Goal: Check status: Check status

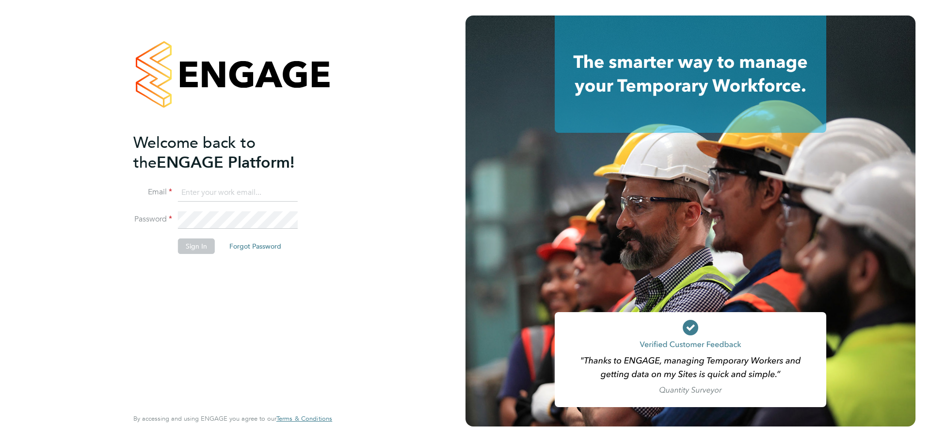
type input "tom.berrill@madigangill.co.uk"
click at [202, 250] on button "Sign In" at bounding box center [196, 247] width 37 height 16
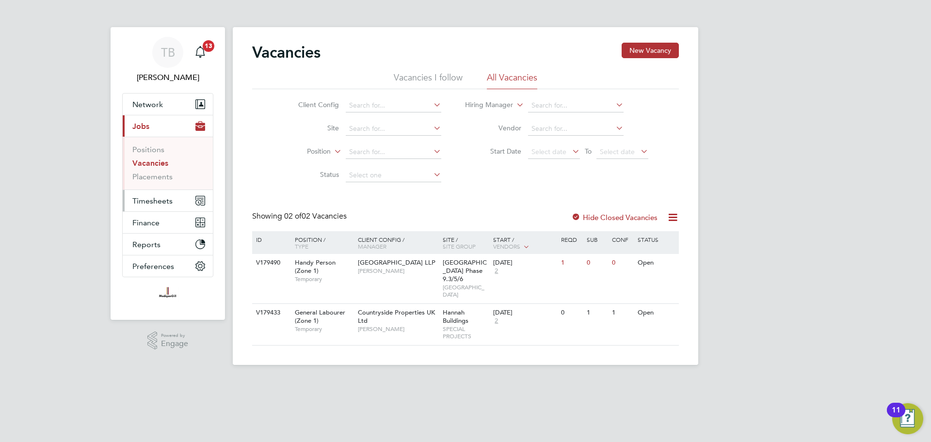
click at [150, 204] on span "Timesheets" at bounding box center [152, 200] width 40 height 9
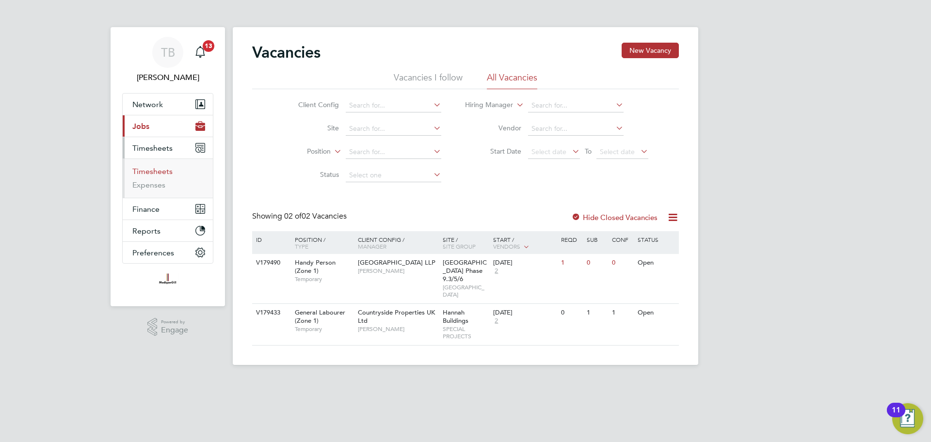
click at [154, 171] on link "Timesheets" at bounding box center [152, 171] width 40 height 9
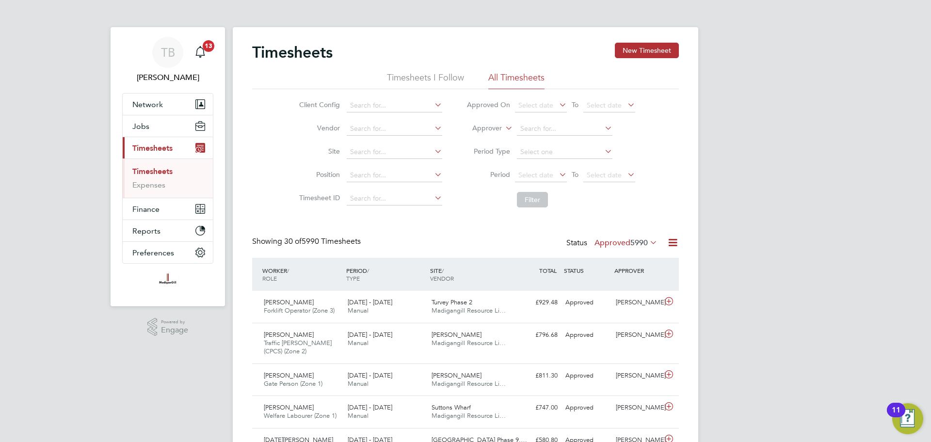
click at [636, 237] on div "Status Approved 5990" at bounding box center [612, 244] width 93 height 14
click at [634, 244] on span "5990" at bounding box center [638, 243] width 17 height 10
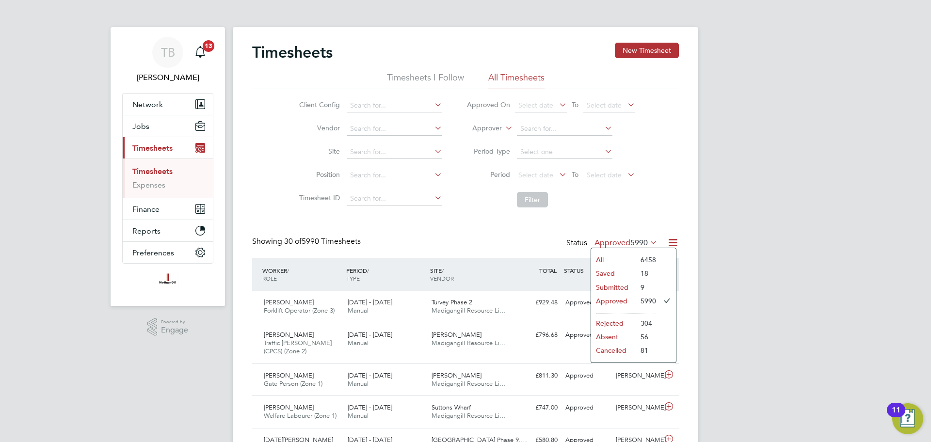
click at [627, 288] on li "Submitted" at bounding box center [613, 288] width 45 height 14
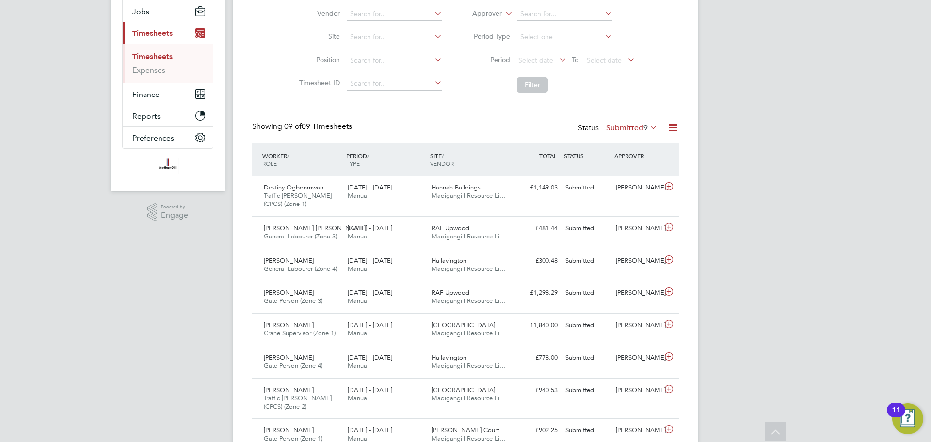
click at [629, 129] on label "Submitted 9" at bounding box center [631, 128] width 51 height 10
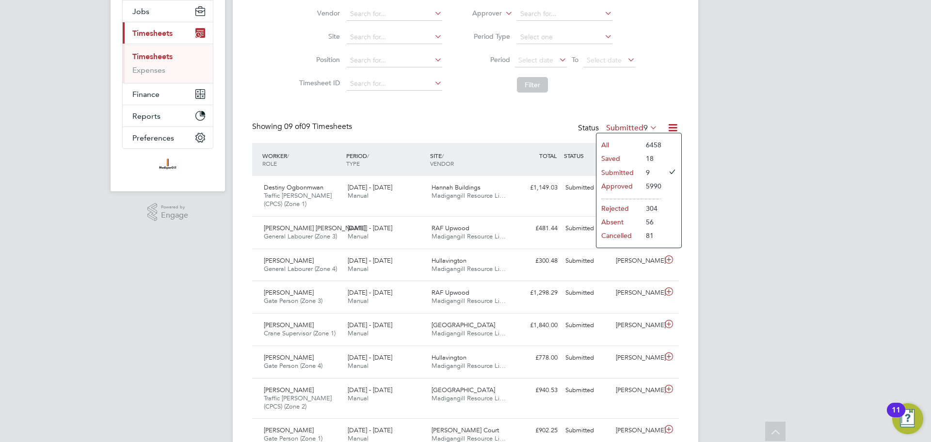
click at [627, 188] on li "Approved" at bounding box center [618, 186] width 45 height 14
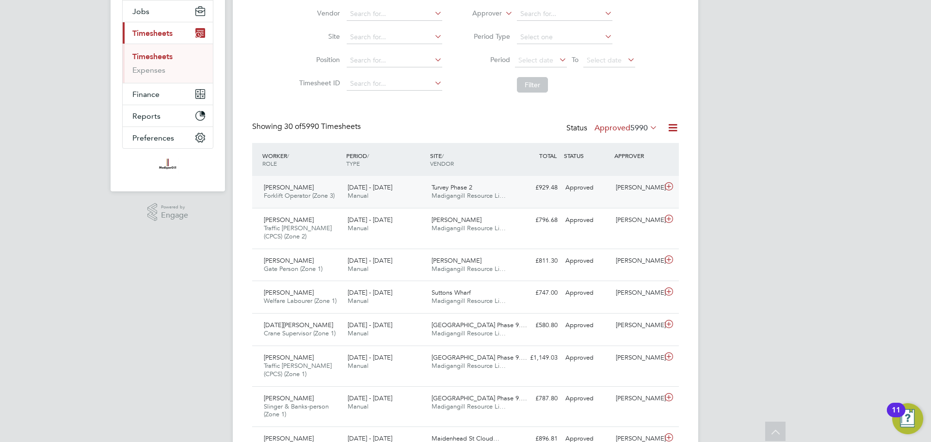
click at [642, 191] on div "Mark Doyle" at bounding box center [637, 188] width 50 height 16
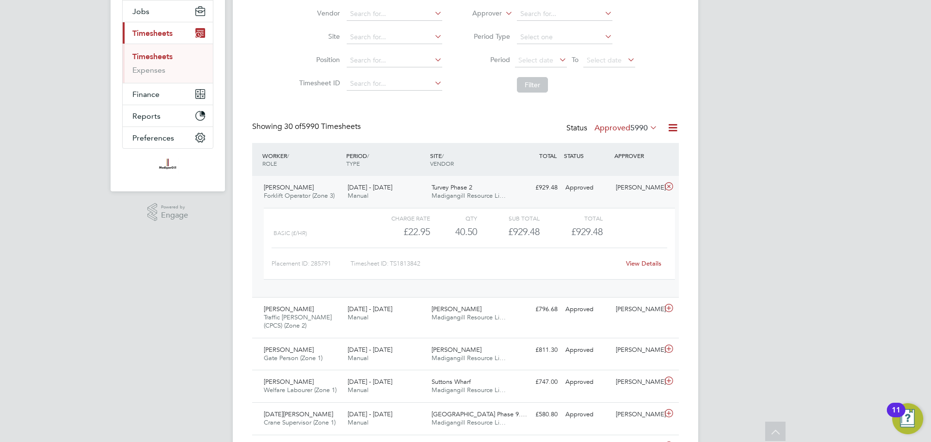
click at [645, 262] on link "View Details" at bounding box center [643, 263] width 35 height 8
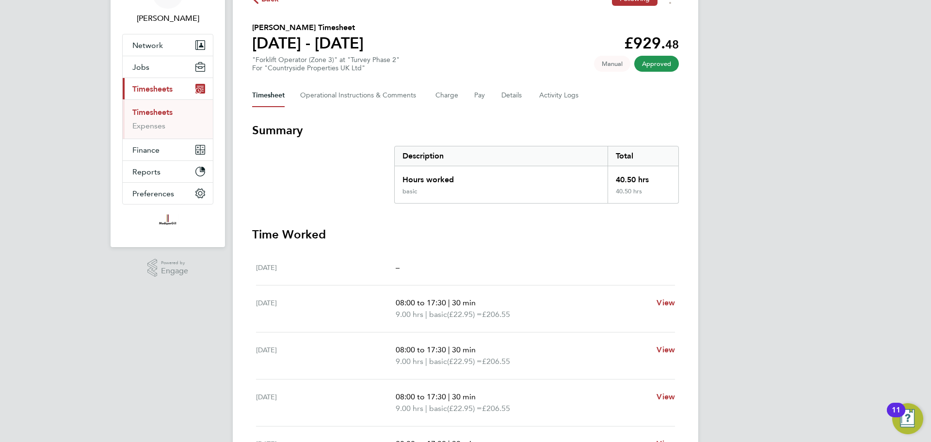
scroll to position [50, 0]
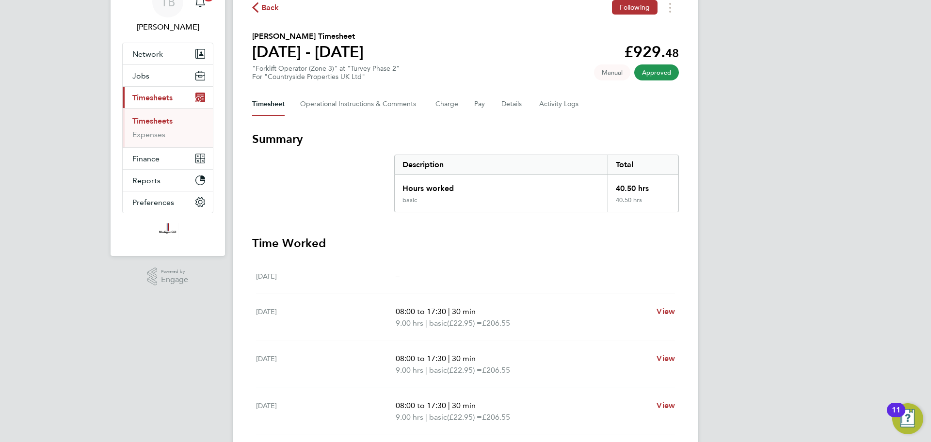
click at [839, 119] on div "TB [PERSON_NAME] Notifications 13 Applications: Network Team Members Businesses…" at bounding box center [465, 300] width 931 height 701
